Goal: Task Accomplishment & Management: Use online tool/utility

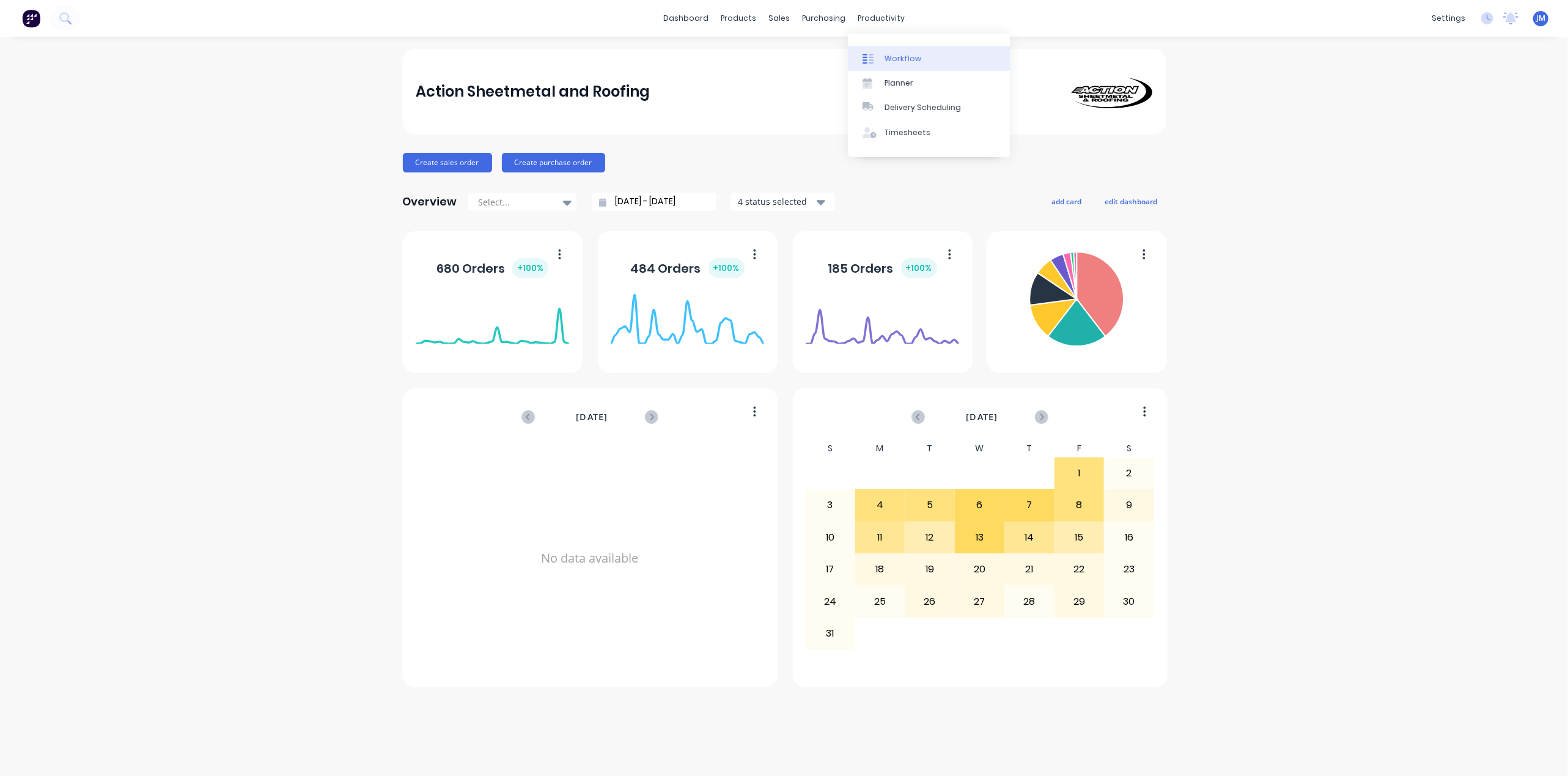
click at [877, 53] on div at bounding box center [871, 59] width 18 height 11
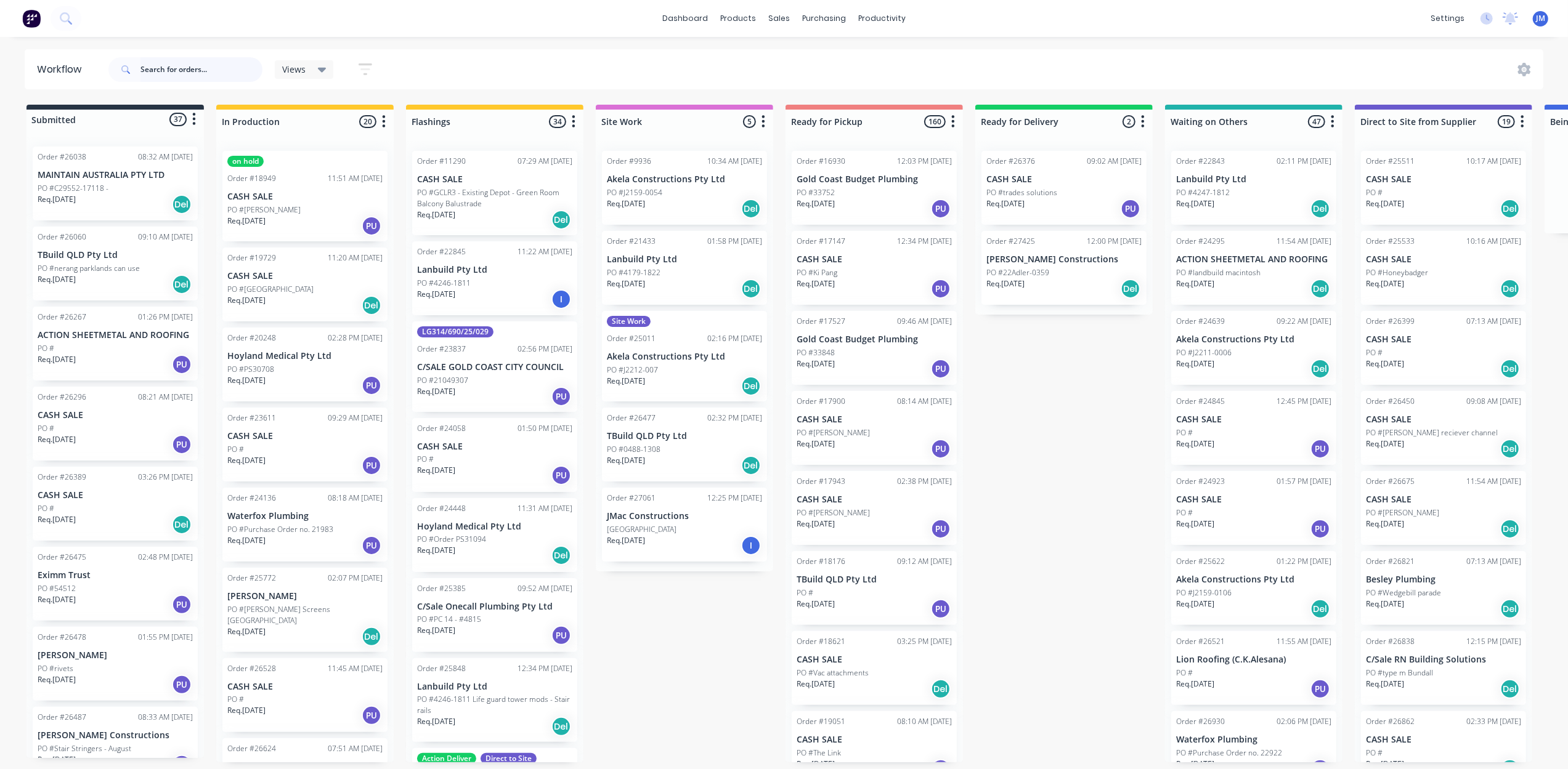
click at [153, 64] on input "text" at bounding box center [201, 69] width 122 height 25
click at [893, 57] on div "Workflow" at bounding box center [903, 59] width 37 height 11
drag, startPoint x: 157, startPoint y: 77, endPoint x: 165, endPoint y: 68, distance: 12.0
click at [159, 77] on input "text" at bounding box center [201, 69] width 122 height 25
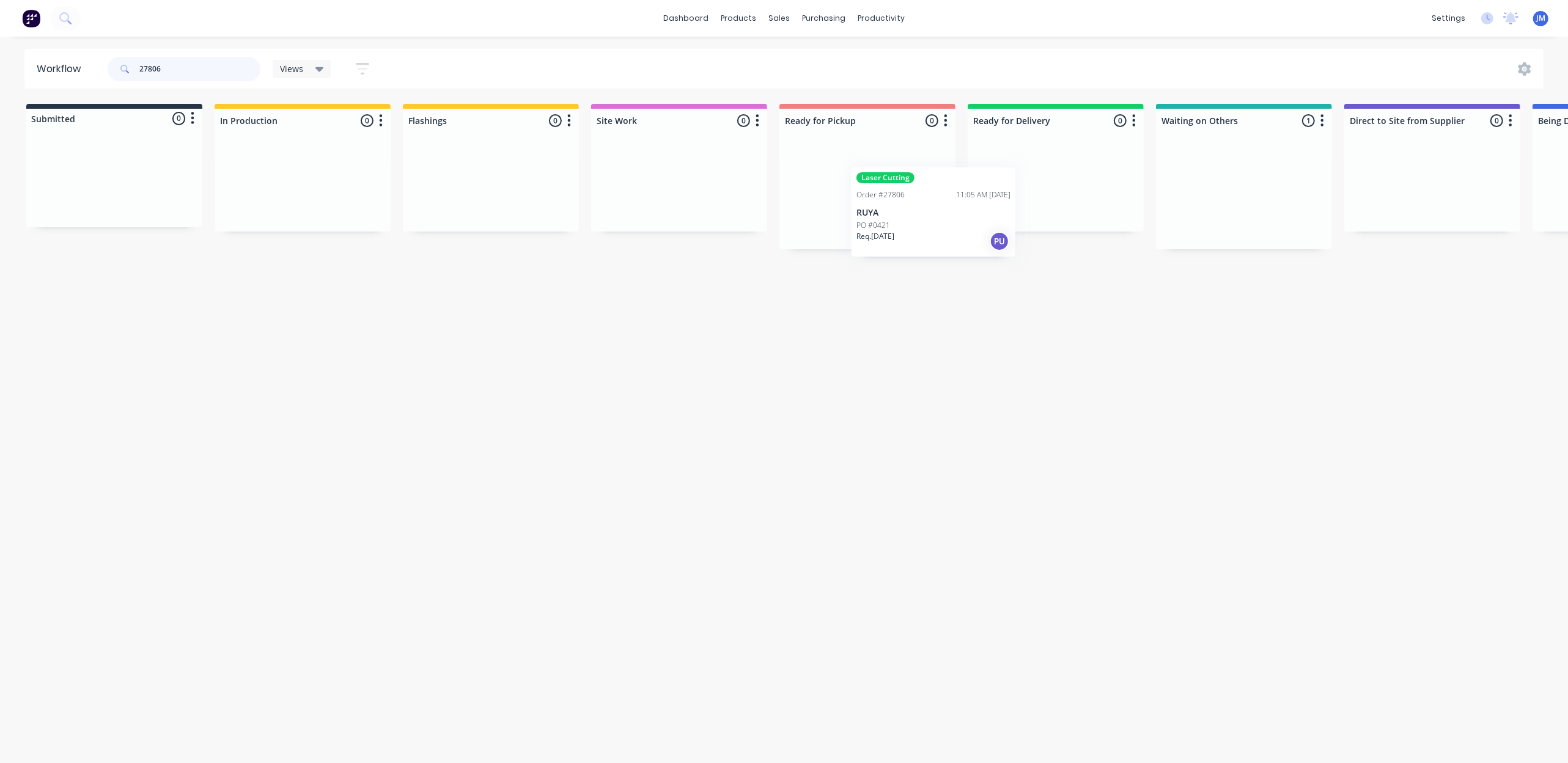
drag, startPoint x: 1258, startPoint y: 208, endPoint x: 1014, endPoint y: 362, distance: 288.5
click at [969, 354] on div "Workflow 27806 Views Save new view None (Default) edit Show/Hide statuses Show …" at bounding box center [784, 394] width 1568 height 690
type input "2"
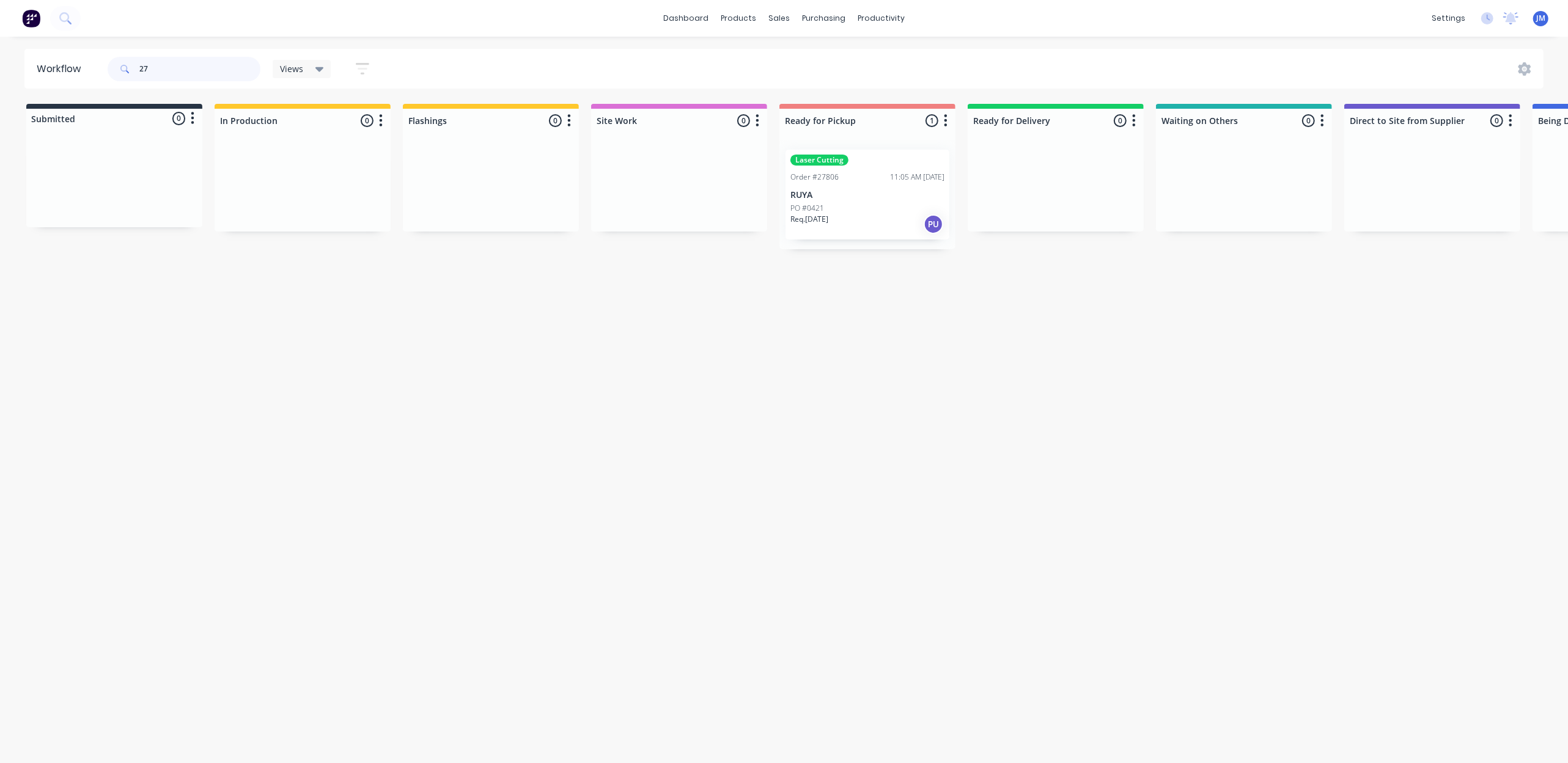
type input "2"
click at [951, 304] on div "Mark as Picked Up" at bounding box center [942, 312] width 123 height 25
click at [178, 65] on input "27642" at bounding box center [200, 69] width 121 height 25
type input "2"
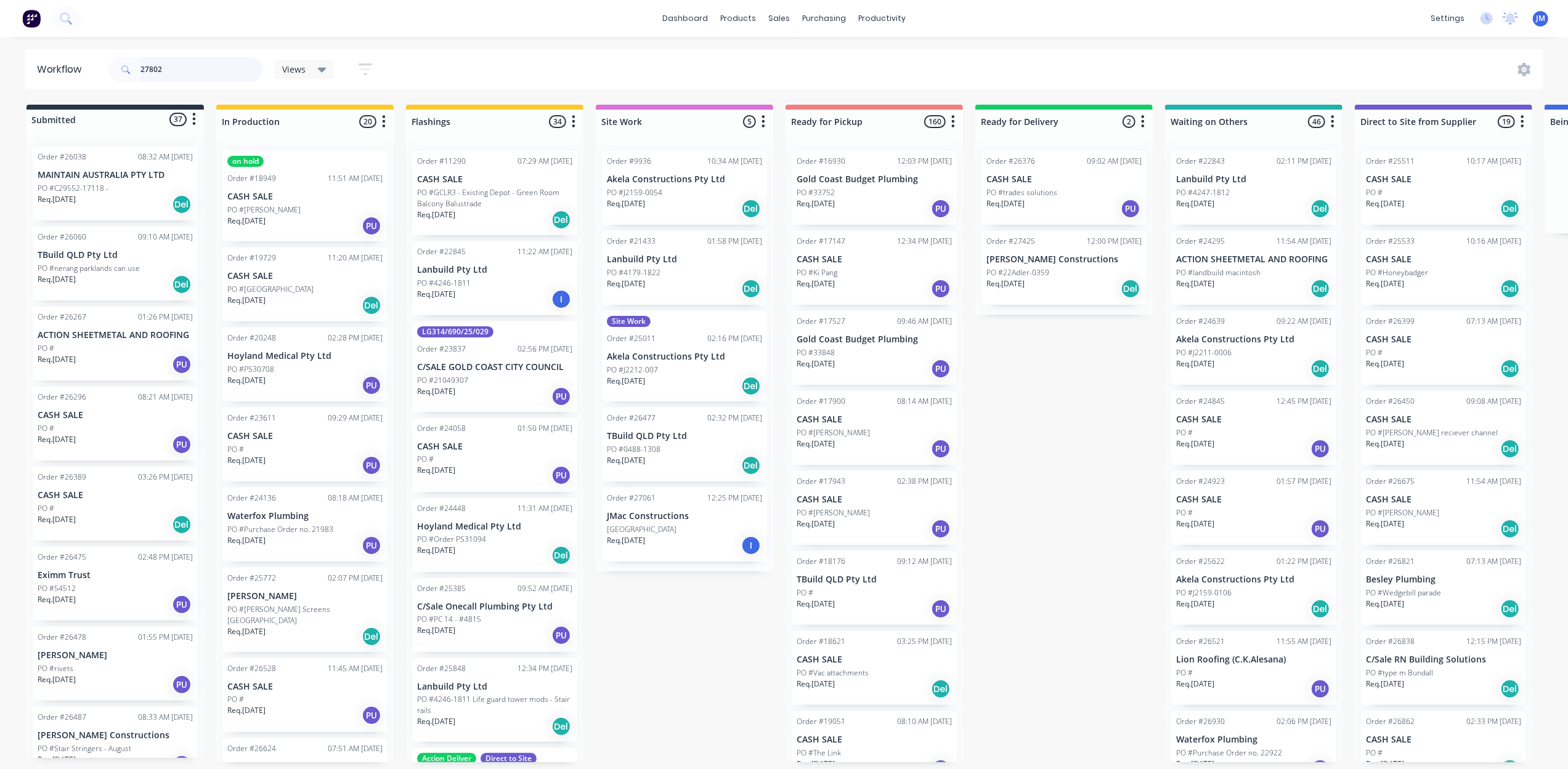
click at [217, 74] on input "27802" at bounding box center [201, 69] width 122 height 25
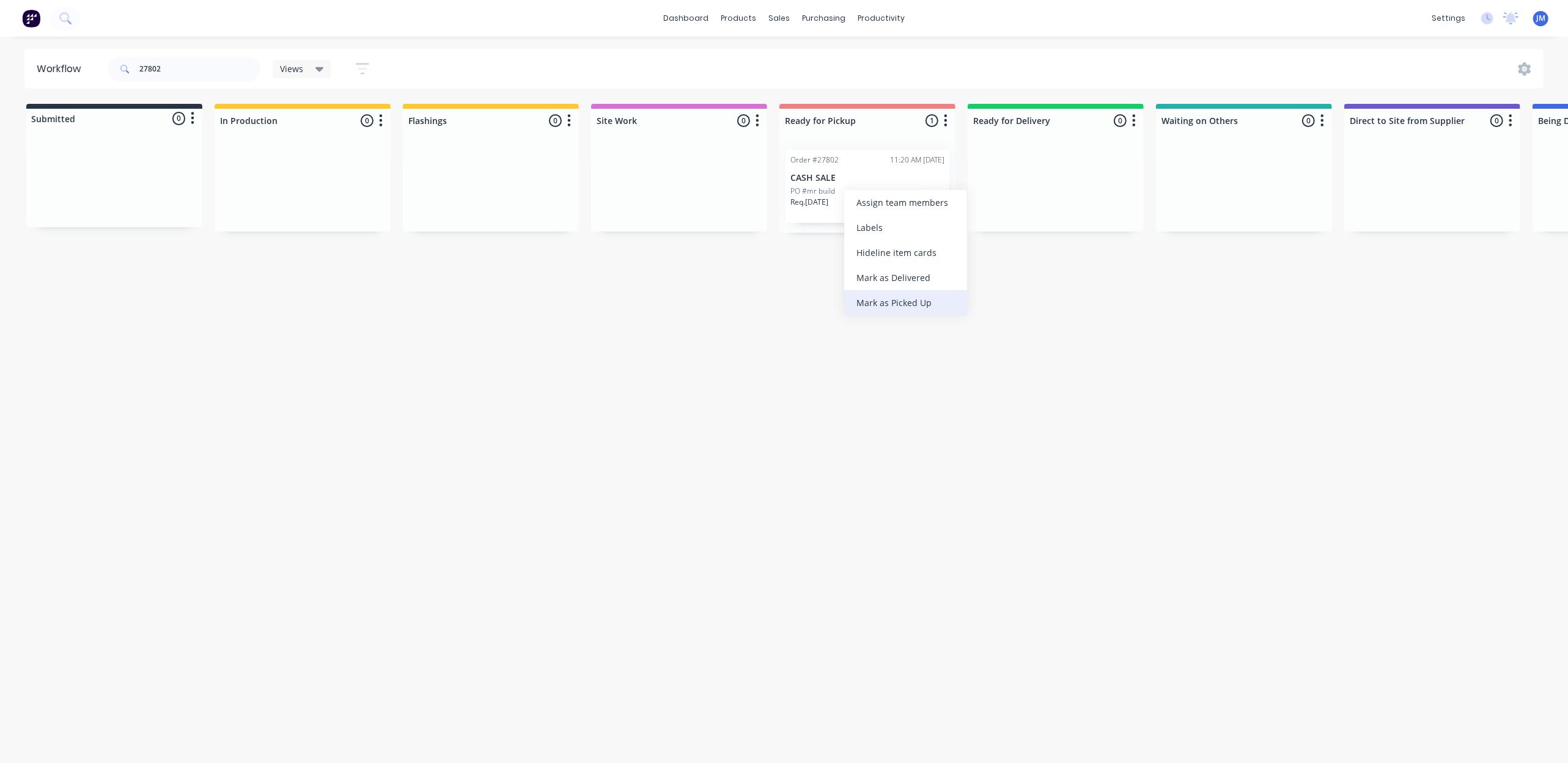
click at [906, 303] on div "Mark as Picked Up" at bounding box center [905, 303] width 123 height 25
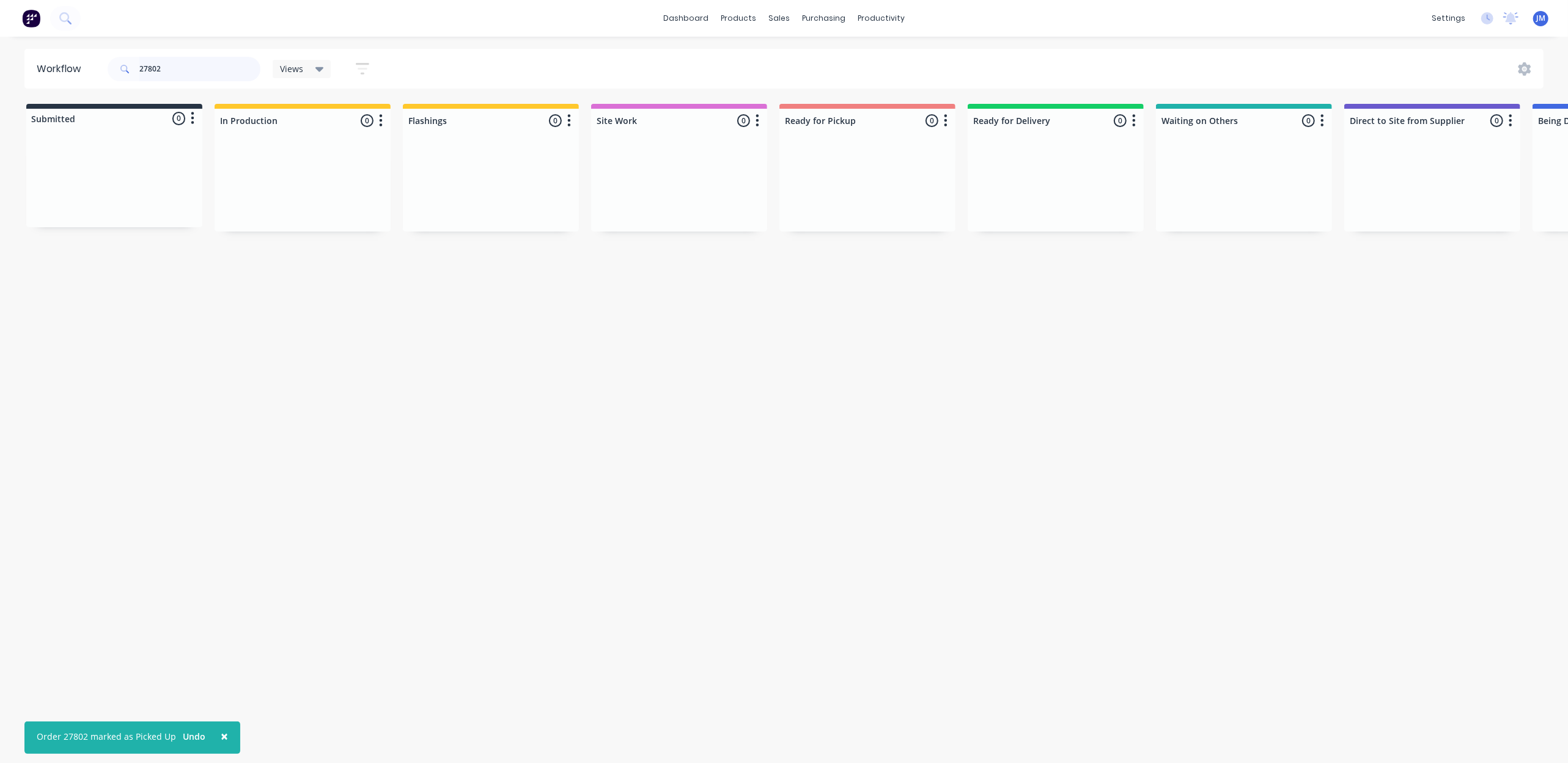
click at [201, 72] on input "27802" at bounding box center [200, 69] width 121 height 25
type input "2"
